Goal: Transaction & Acquisition: Obtain resource

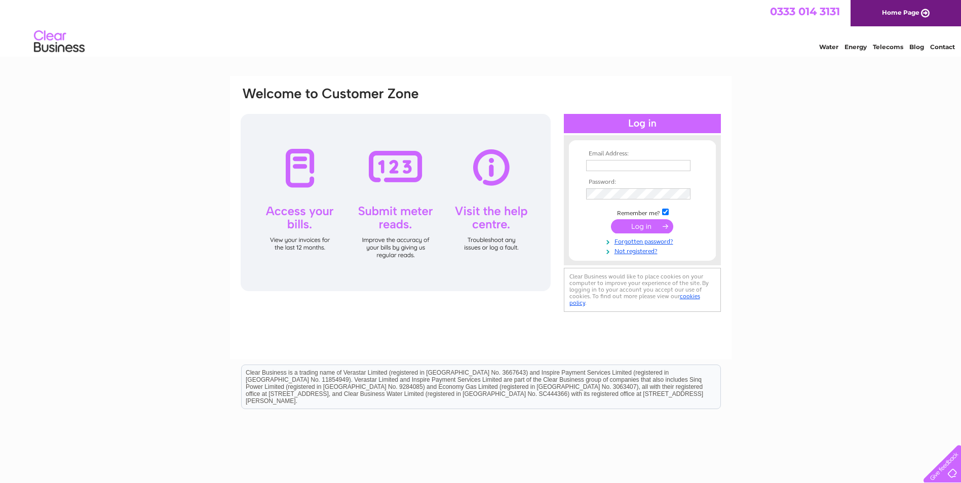
type input "[PERSON_NAME][EMAIL_ADDRESS][DOMAIN_NAME]"
click at [635, 230] on input "submit" at bounding box center [642, 226] width 62 height 14
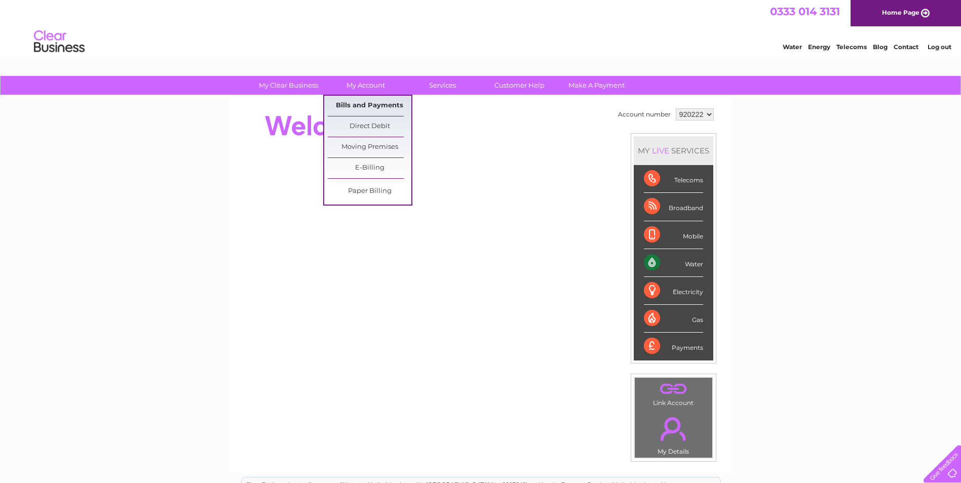
click at [364, 103] on link "Bills and Payments" at bounding box center [370, 106] width 84 height 20
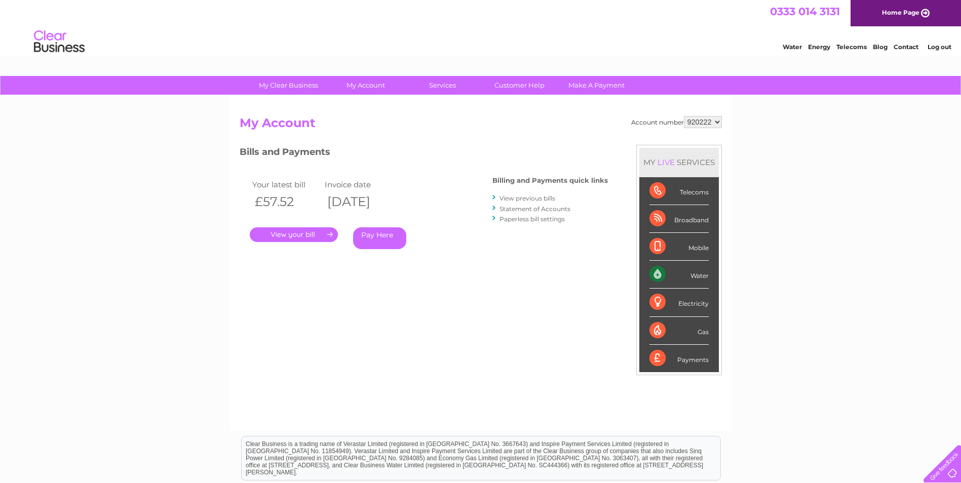
click at [289, 237] on link "." at bounding box center [294, 234] width 88 height 15
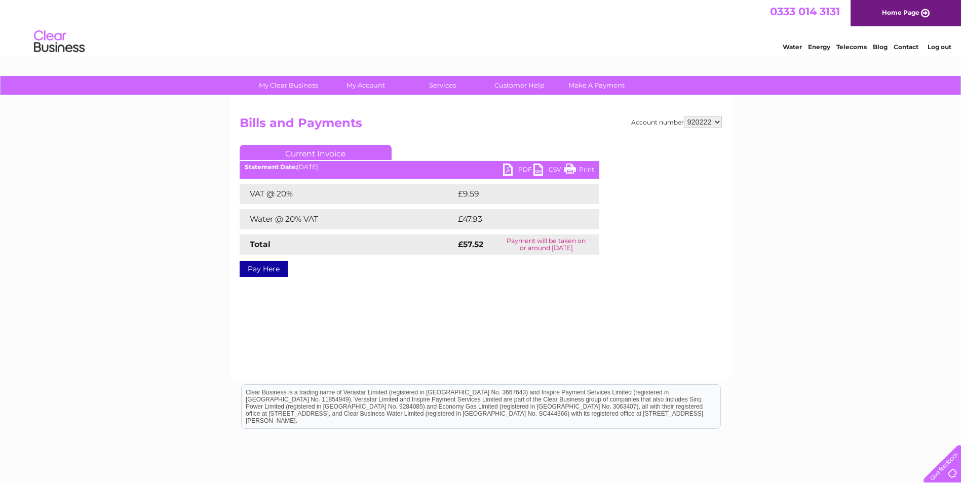
click at [518, 167] on link "PDF" at bounding box center [518, 171] width 30 height 15
click at [942, 46] on link "Log out" at bounding box center [939, 47] width 24 height 8
